Goal: Communication & Community: Answer question/provide support

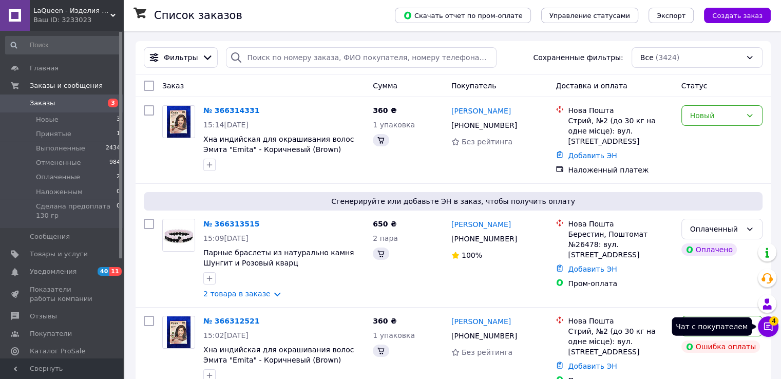
click at [769, 325] on icon at bounding box center [768, 327] width 9 height 9
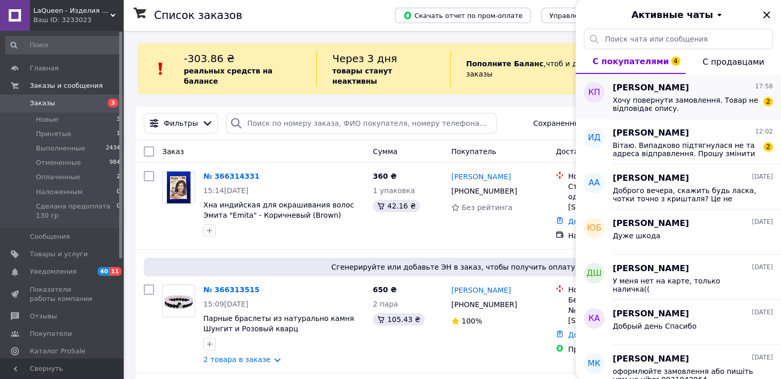
click at [699, 103] on span "Хочу повернути замовлення. Товар не відповідає опису." at bounding box center [686, 104] width 146 height 16
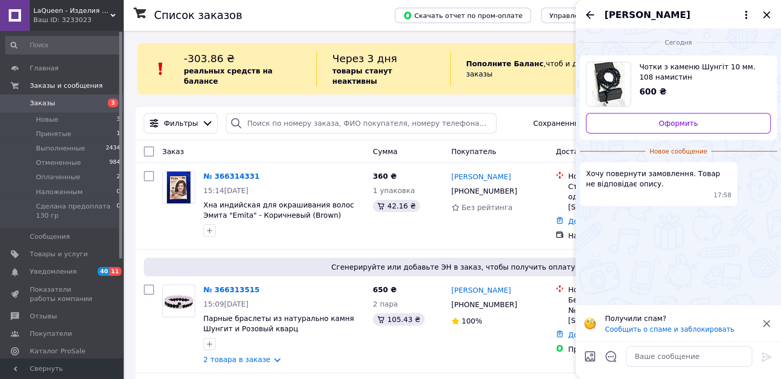
click at [765, 323] on icon at bounding box center [766, 323] width 7 height 7
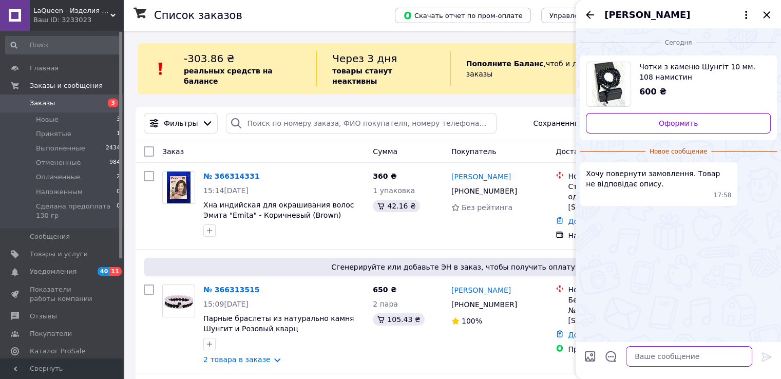
click at [715, 354] on textarea at bounding box center [689, 356] width 126 height 21
click at [687, 362] on textarea at bounding box center [689, 356] width 126 height 21
type textarea "Доброго дня"
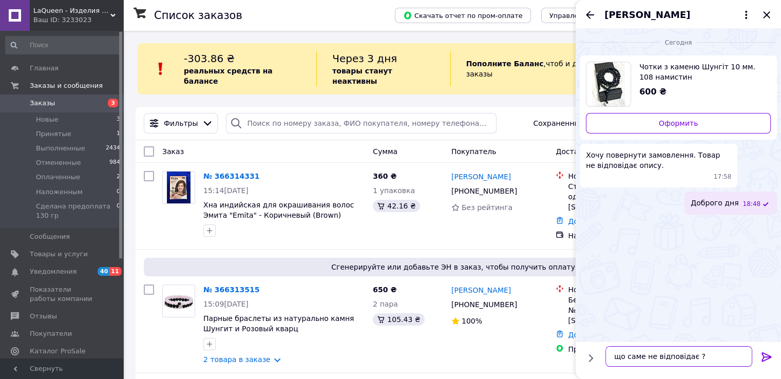
type textarea "що саме не відповідає ?"
click at [768, 355] on icon at bounding box center [767, 356] width 10 height 9
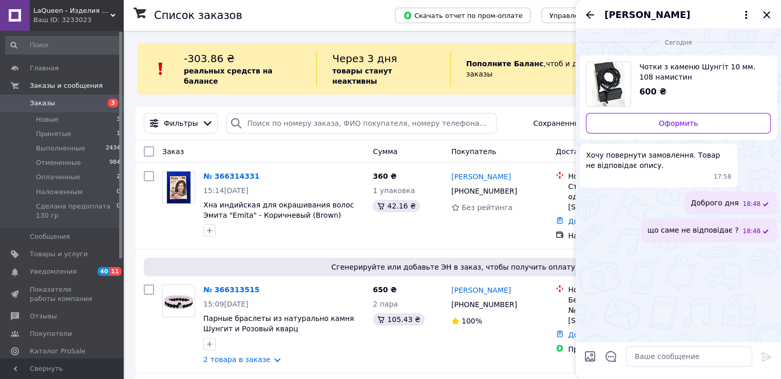
click at [767, 16] on icon "Закрыть" at bounding box center [767, 15] width 12 height 12
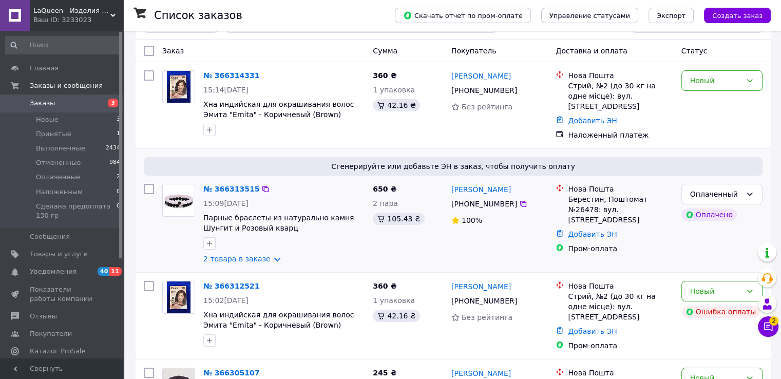
scroll to position [103, 0]
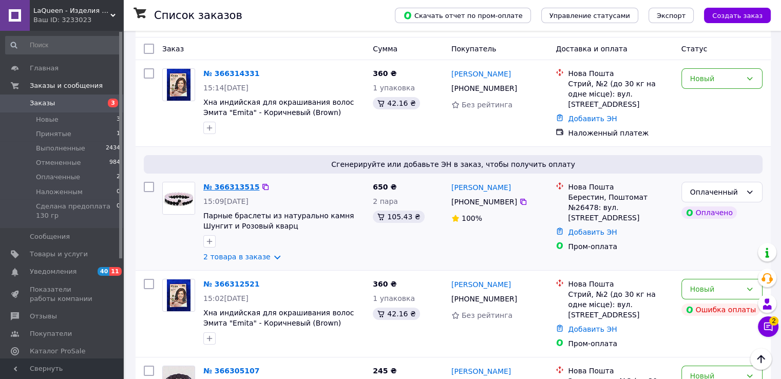
click at [229, 183] on link "№ 366313515" at bounding box center [231, 187] width 56 height 8
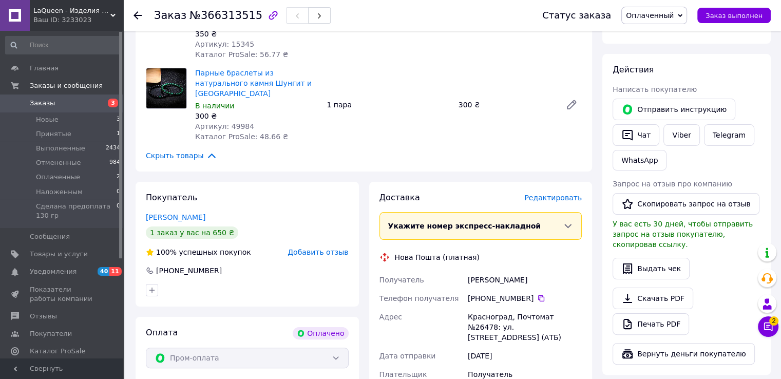
scroll to position [257, 0]
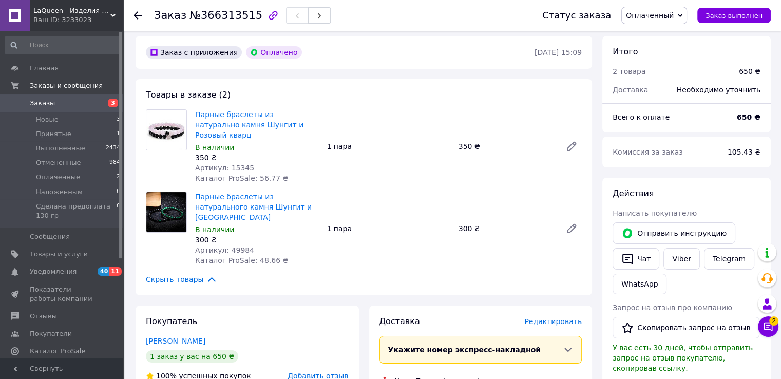
scroll to position [0, 0]
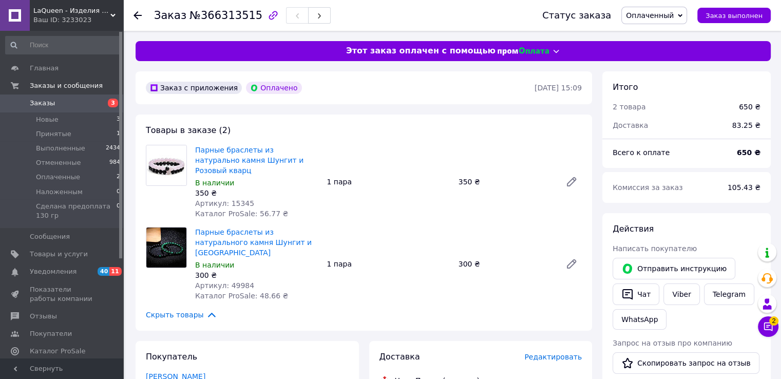
click at [138, 18] on use at bounding box center [138, 15] width 8 height 8
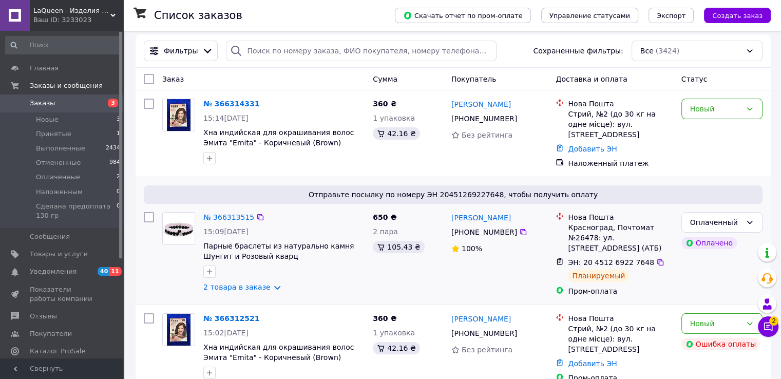
scroll to position [154, 0]
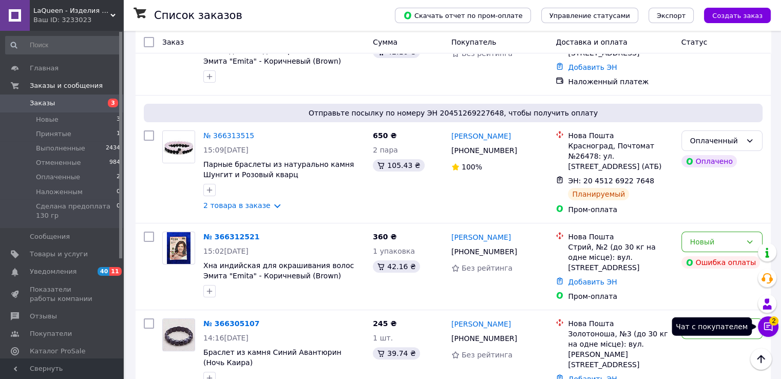
click at [769, 324] on icon at bounding box center [768, 327] width 10 height 10
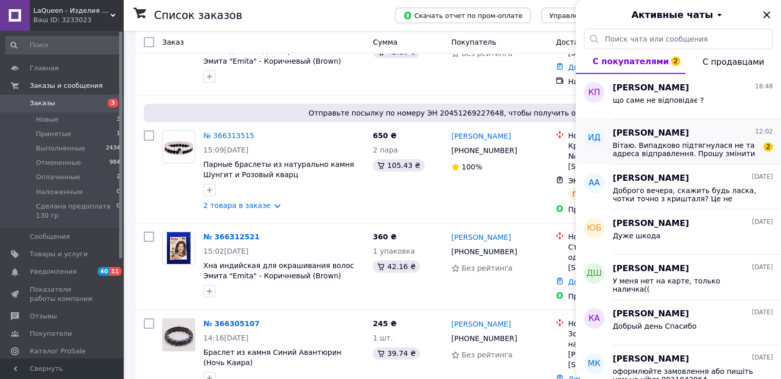
click at [649, 140] on div "Вітаю. Випадково підтягнулася не та адреса відправлення. Прошу змінити дані на …" at bounding box center [693, 148] width 160 height 18
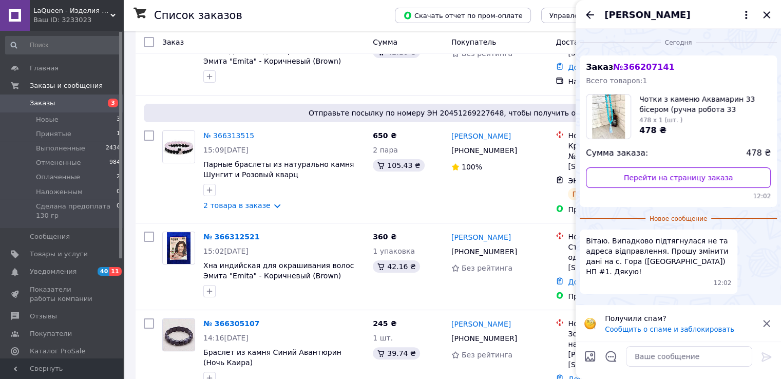
click at [768, 323] on icon at bounding box center [767, 323] width 12 height 12
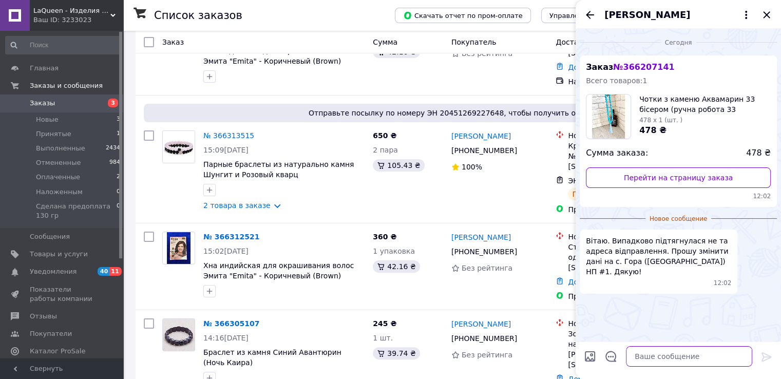
click at [696, 350] on textarea at bounding box center [689, 356] width 126 height 21
type textarea "Доброго дня"
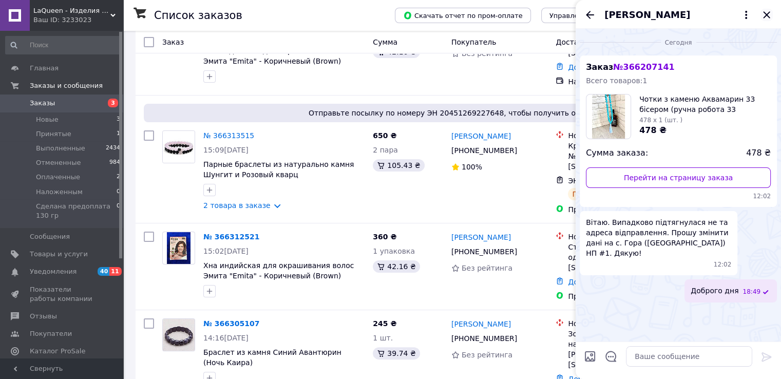
click at [768, 15] on icon "Закрыть" at bounding box center [767, 15] width 12 height 12
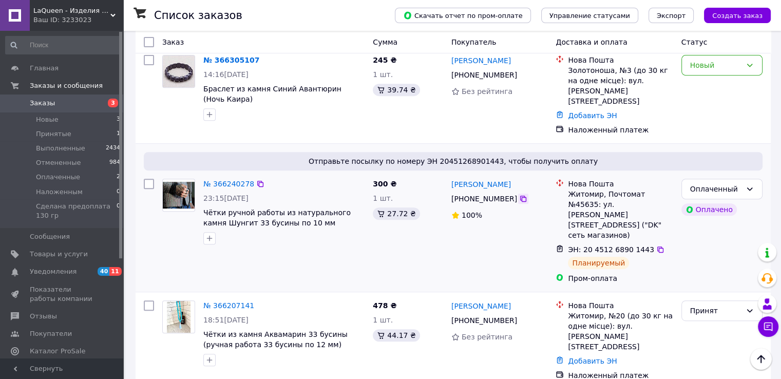
scroll to position [462, 0]
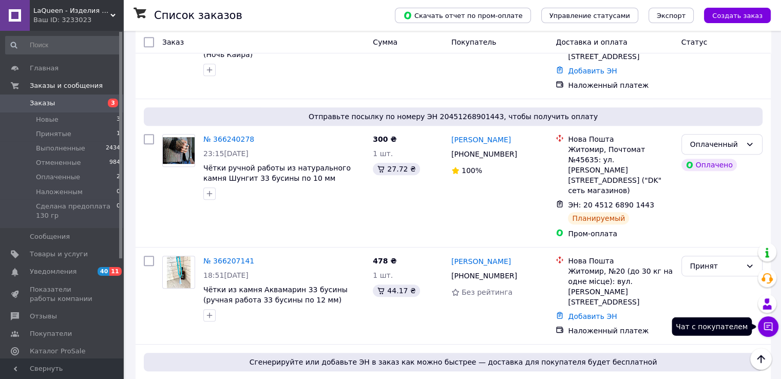
click at [767, 327] on icon at bounding box center [768, 327] width 10 height 10
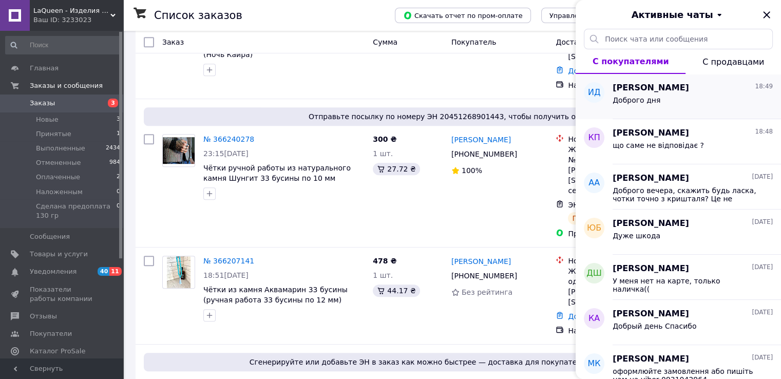
click at [681, 95] on div "Доброго дня" at bounding box center [693, 102] width 160 height 16
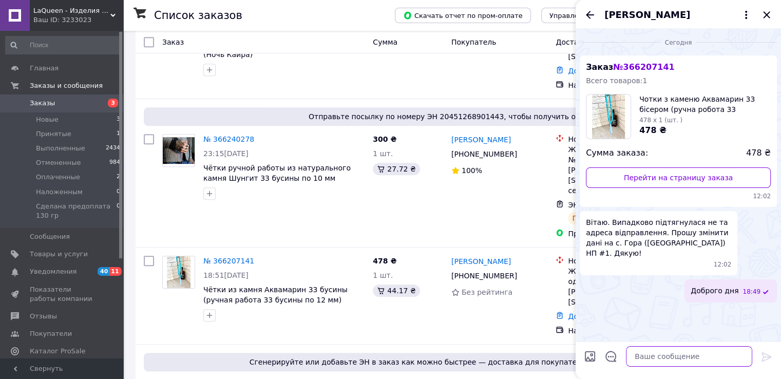
click at [674, 355] on textarea at bounding box center [689, 356] width 126 height 21
type textarea "добре змінемо адресу"
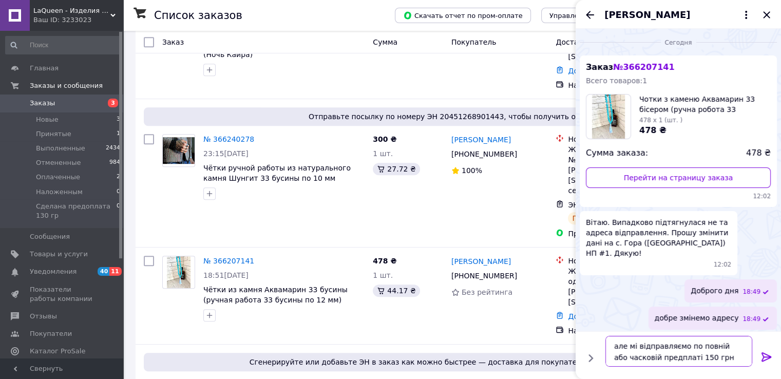
click at [635, 347] on textarea "але мі відправляємо по повній або часковій предплаті 150 грн" at bounding box center [679, 351] width 147 height 31
click at [688, 348] on textarea "але ми відправляємо по повній або часковій предплаті 150 грн" at bounding box center [679, 351] width 147 height 31
click at [686, 348] on textarea "але ми відправляємо по повній або часковій предплаті 150 грн" at bounding box center [679, 351] width 147 height 31
type textarea "але ми відправляємо замовлення по повній або часковій предплаті 150 грн"
click at [765, 357] on icon at bounding box center [767, 357] width 12 height 12
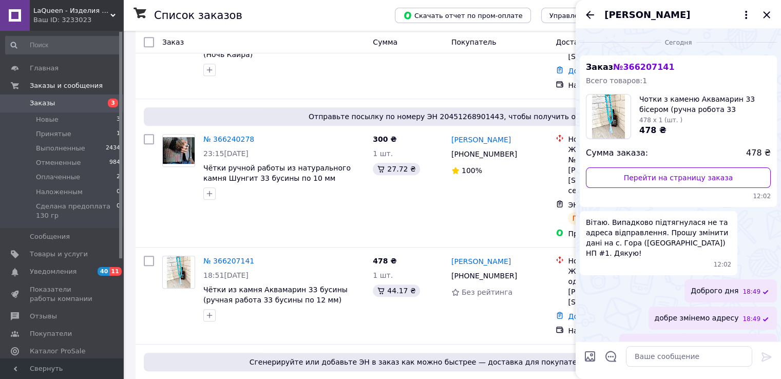
scroll to position [30, 0]
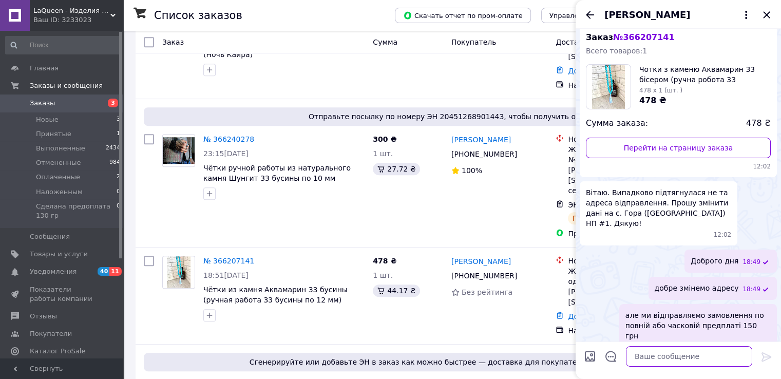
click at [716, 360] on textarea at bounding box center [689, 356] width 126 height 21
type textarea "Вам підходить ?"
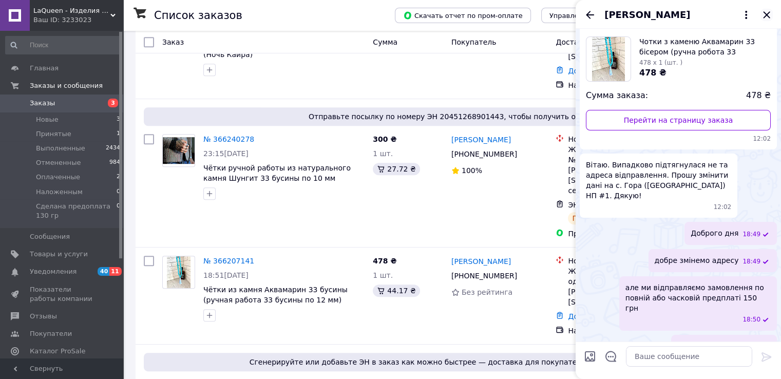
click at [767, 15] on icon "Закрыть" at bounding box center [766, 14] width 7 height 7
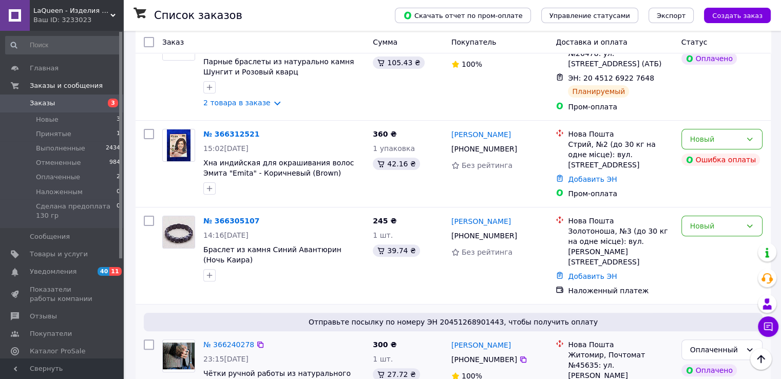
scroll to position [257, 0]
click at [719, 220] on div "Новый" at bounding box center [715, 225] width 51 height 11
click at [706, 234] on li "Принят" at bounding box center [722, 238] width 80 height 18
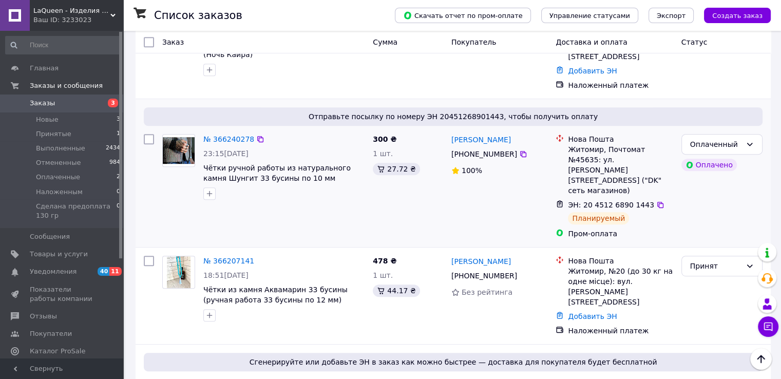
scroll to position [616, 0]
